Goal: Information Seeking & Learning: Find specific fact

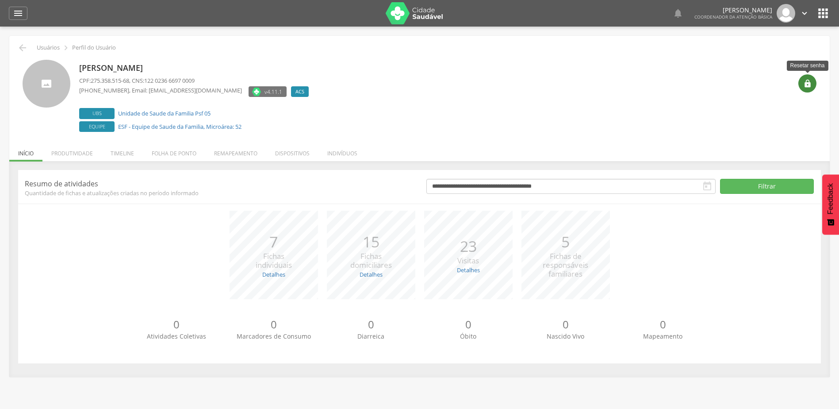
click at [813, 83] on div "" at bounding box center [807, 83] width 18 height 18
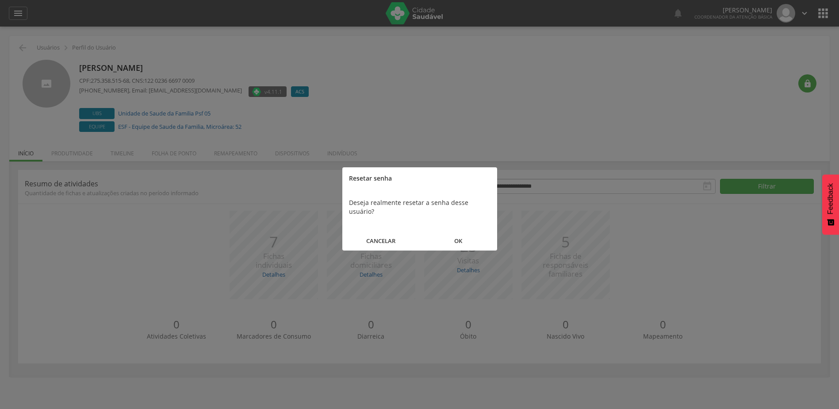
click at [464, 234] on button "OK" at bounding box center [458, 240] width 77 height 19
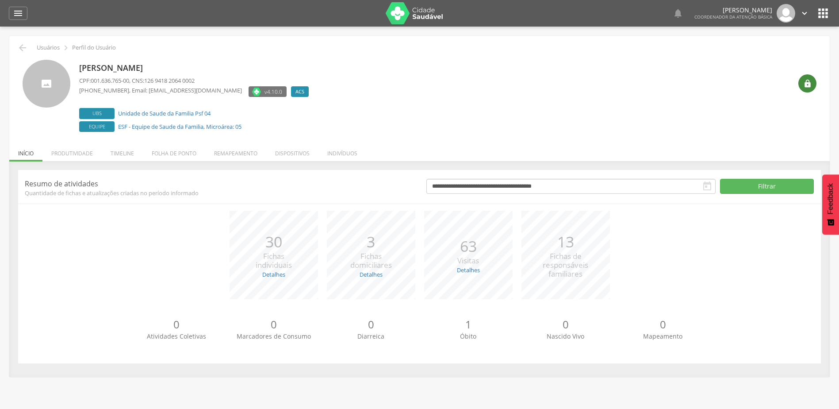
click at [804, 86] on icon "" at bounding box center [807, 83] width 9 height 9
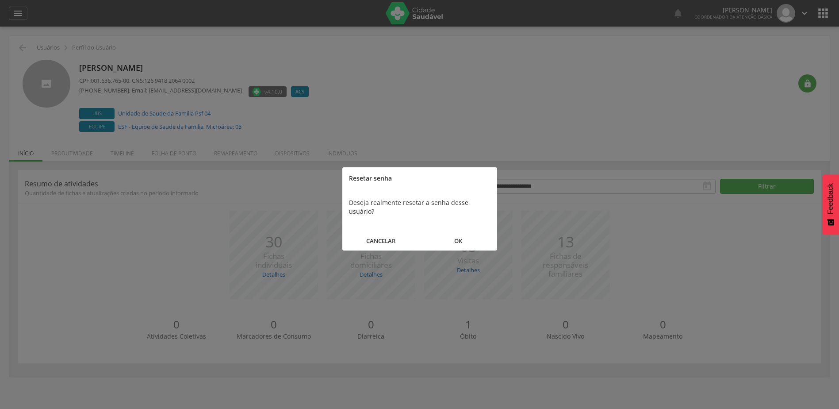
click at [452, 231] on button "OK" at bounding box center [458, 240] width 77 height 19
click at [412, 229] on button "FECHAR" at bounding box center [419, 231] width 155 height 19
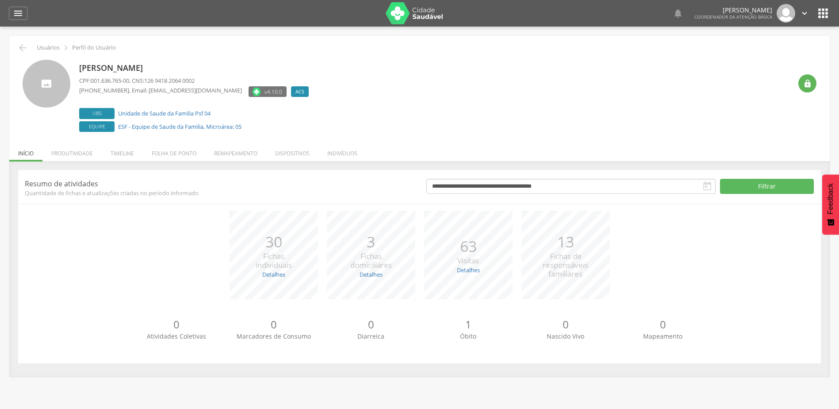
drag, startPoint x: 205, startPoint y: 73, endPoint x: 81, endPoint y: 59, distance: 124.6
click at [81, 59] on div "Orlando Costa dos Santos CPF: 001.636.765-00 , CNS: 126 9418 2064 0002 (73) 999…" at bounding box center [419, 93] width 807 height 81
copy p "Orlando Costa dos Santos"
click at [805, 82] on icon "" at bounding box center [807, 83] width 9 height 9
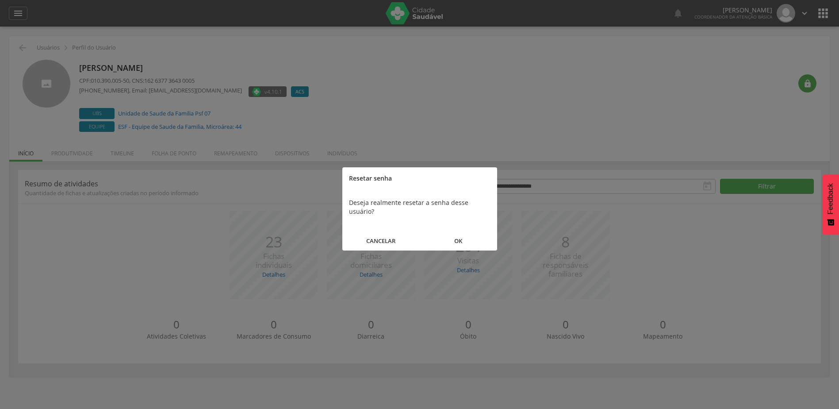
click at [464, 231] on button "OK" at bounding box center [458, 240] width 77 height 19
click at [423, 232] on button "FECHAR" at bounding box center [419, 231] width 155 height 19
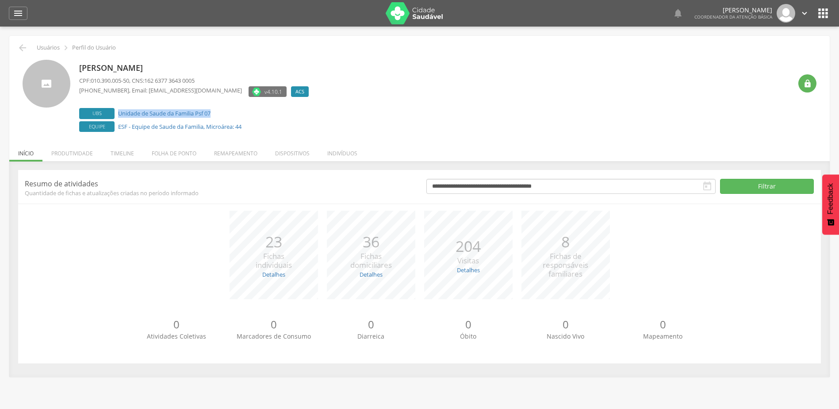
drag, startPoint x: 117, startPoint y: 111, endPoint x: 217, endPoint y: 114, distance: 100.0
click at [217, 114] on label "Ubs Unidade de Saude da Familia Psf 07" at bounding box center [196, 113] width 234 height 11
copy link "Unidade de Saude da Familia Psf 07"
drag, startPoint x: 254, startPoint y: 133, endPoint x: 118, endPoint y: 123, distance: 136.0
click at [118, 123] on div "Fernando Silva dos Santos CPF: 010.390.005-50 , CNS: 162 6377 3643 0005 (73) 99…" at bounding box center [196, 97] width 234 height 74
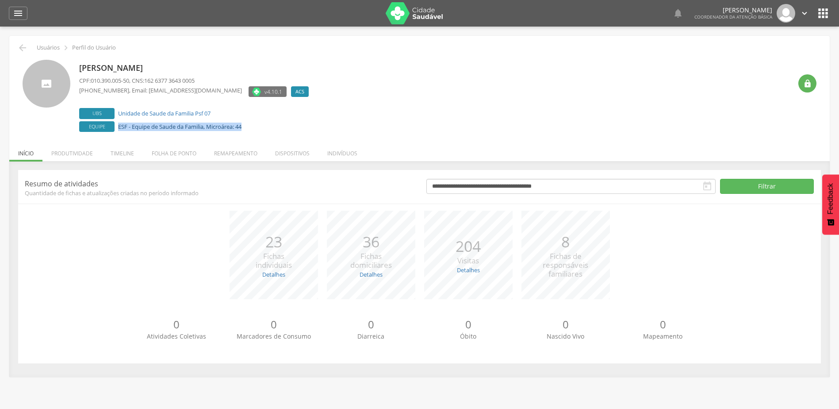
copy link "ESF - Equipe de Saude da Familia, Microárea: 44"
drag, startPoint x: 162, startPoint y: 69, endPoint x: 78, endPoint y: 68, distance: 84.5
click at [69, 68] on div "Marcello Leandro de Souza CPF: 012.311.685-60 , CNS: 204 1555 7970 0002 (73) 98…" at bounding box center [420, 97] width 794 height 74
drag, startPoint x: 78, startPoint y: 68, endPoint x: 191, endPoint y: 69, distance: 113.6
click at [110, 65] on p "Marcello Leandro de Souza" at bounding box center [196, 67] width 234 height 11
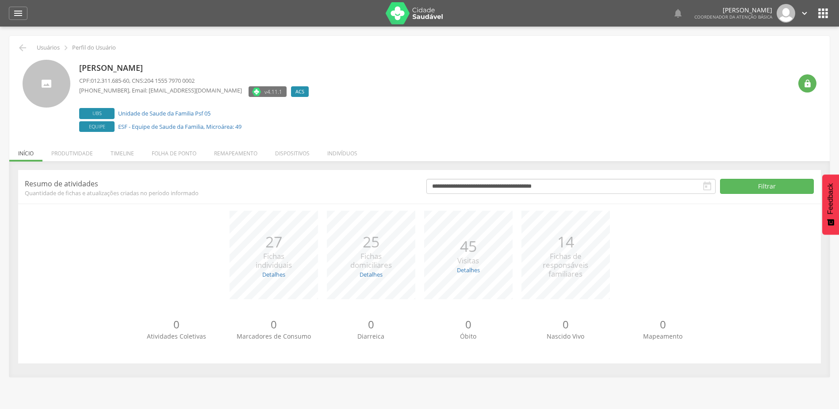
drag, startPoint x: 212, startPoint y: 70, endPoint x: 77, endPoint y: 68, distance: 134.9
click at [77, 68] on div "Marcello Leandro de Souza CPF: 012.311.685-60 , CNS: 204 1555 7970 0002 (73) 98…" at bounding box center [420, 97] width 794 height 74
copy p "Marcello Leandro de Souza"
drag, startPoint x: 236, startPoint y: 111, endPoint x: 113, endPoint y: 114, distance: 122.5
click at [113, 114] on label "Ubs Unidade de Saude da Familia Psf 05" at bounding box center [196, 113] width 234 height 11
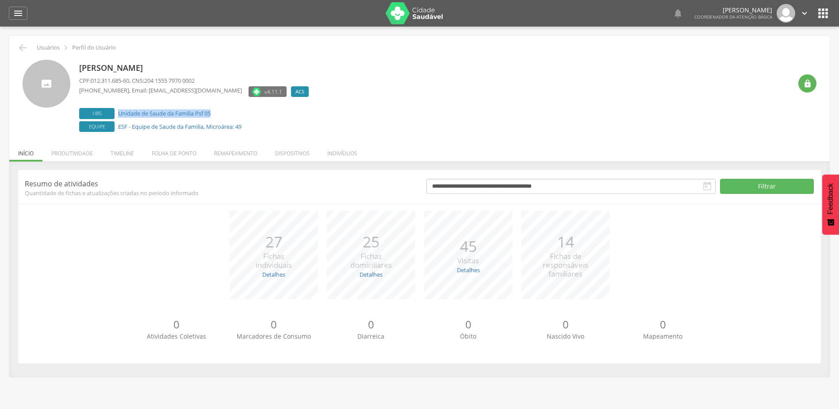
copy label "Unidade de Saude da Familia Psf 05"
drag, startPoint x: 260, startPoint y: 132, endPoint x: 117, endPoint y: 131, distance: 142.8
click at [117, 131] on div "Marcello Leandro de Souza CPF: 012.311.685-60 , CNS: 204 1555 7970 0002 (73) 98…" at bounding box center [196, 97] width 234 height 74
copy link "ESF - Equipe de Saude da Familia, Microárea: 49"
drag, startPoint x: 210, startPoint y: 65, endPoint x: 56, endPoint y: 75, distance: 154.2
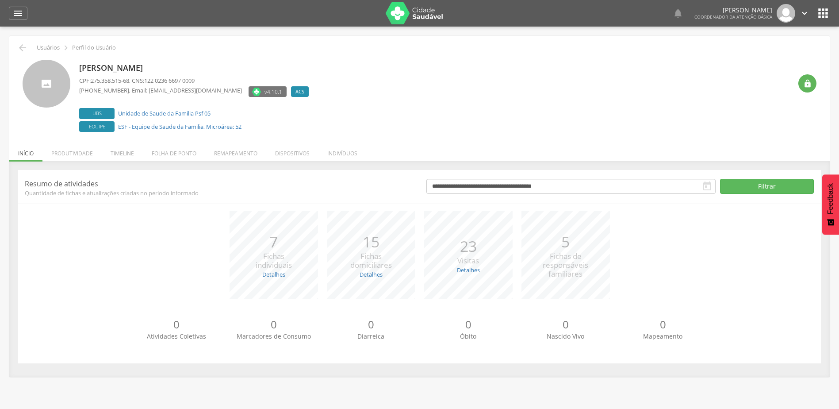
click at [56, 75] on div "Lindinalva Gualberto e Silva CPF: 275.358.515-68 , CNS: 122 0236 6697 0009 (73)…" at bounding box center [420, 97] width 794 height 74
copy div "Lindinalva Gualberto e Silva"
drag, startPoint x: 218, startPoint y: 110, endPoint x: 117, endPoint y: 107, distance: 101.3
click at [117, 107] on div "Lindinalva Gualberto e Silva CPF: 275.358.515-68 , CNS: 122 0236 6697 0009 (73)…" at bounding box center [196, 97] width 234 height 74
copy link "Unidade de Saude da Familia Psf 05"
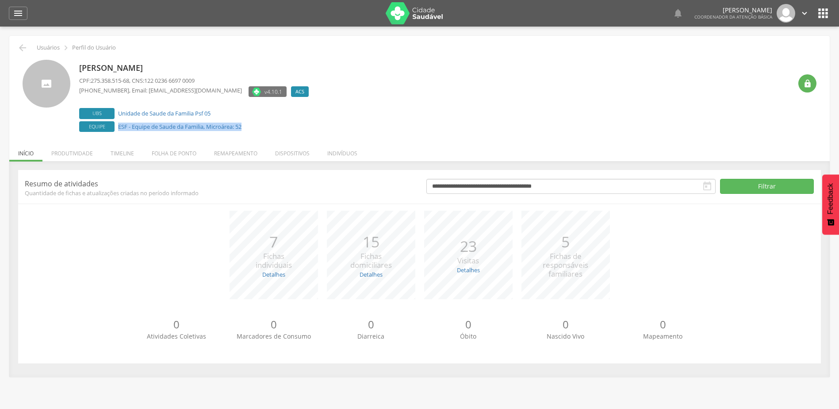
drag, startPoint x: 255, startPoint y: 130, endPoint x: 117, endPoint y: 123, distance: 138.1
click at [117, 123] on label "Equipe ESF - Equipe de Saude da Familia, Microárea: 52" at bounding box center [196, 126] width 234 height 11
copy link "ESF - Equipe de Saude da Familia, Microárea: 52"
drag, startPoint x: 236, startPoint y: 114, endPoint x: 236, endPoint y: 108, distance: 5.7
click at [236, 108] on label "Ubs Unidade de Saude da Familia Psf 04" at bounding box center [196, 113] width 234 height 11
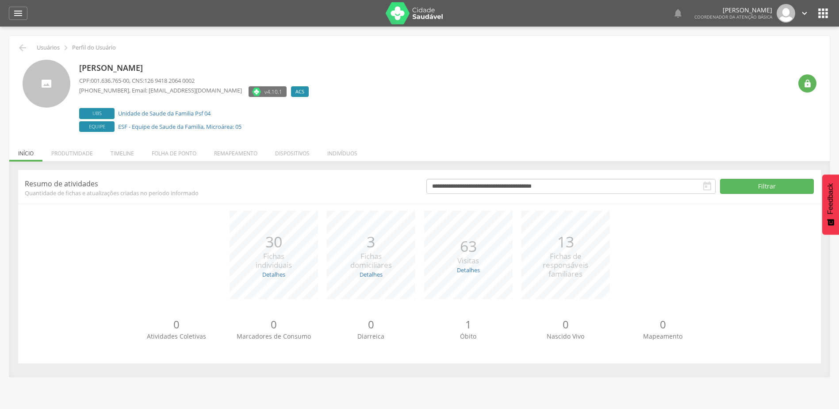
drag, startPoint x: 201, startPoint y: 69, endPoint x: 76, endPoint y: 64, distance: 125.2
click at [76, 64] on div "[PERSON_NAME] CPF: 001.636.765-00 , CNS: 126 9418 2064 0002 [PHONE_NUMBER] , Em…" at bounding box center [420, 97] width 794 height 74
copy p "[PERSON_NAME]"
